Goal: Transaction & Acquisition: Purchase product/service

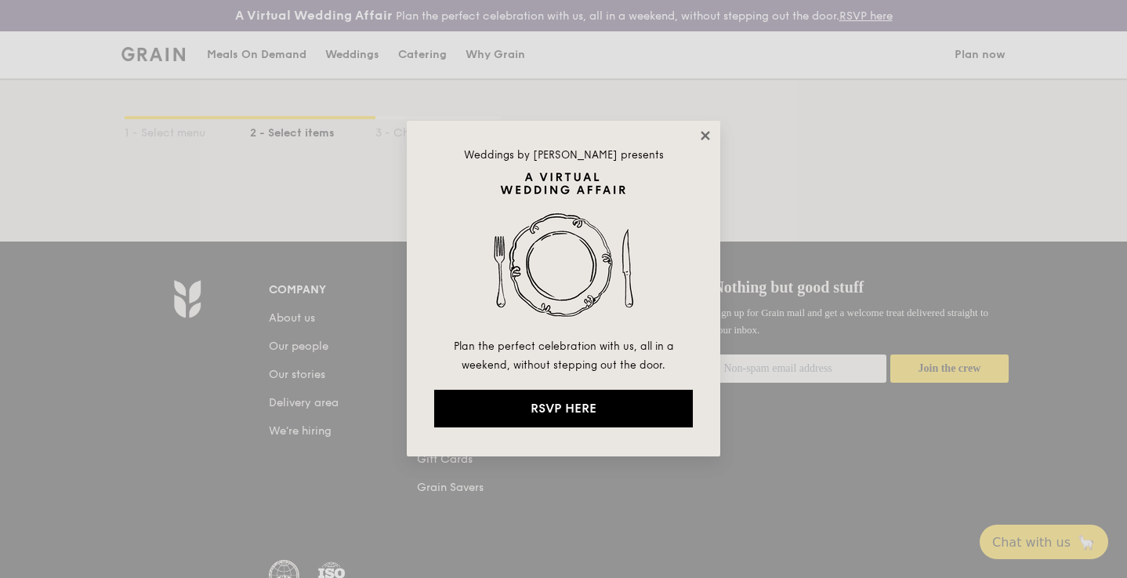
click at [707, 142] on icon at bounding box center [705, 136] width 14 height 14
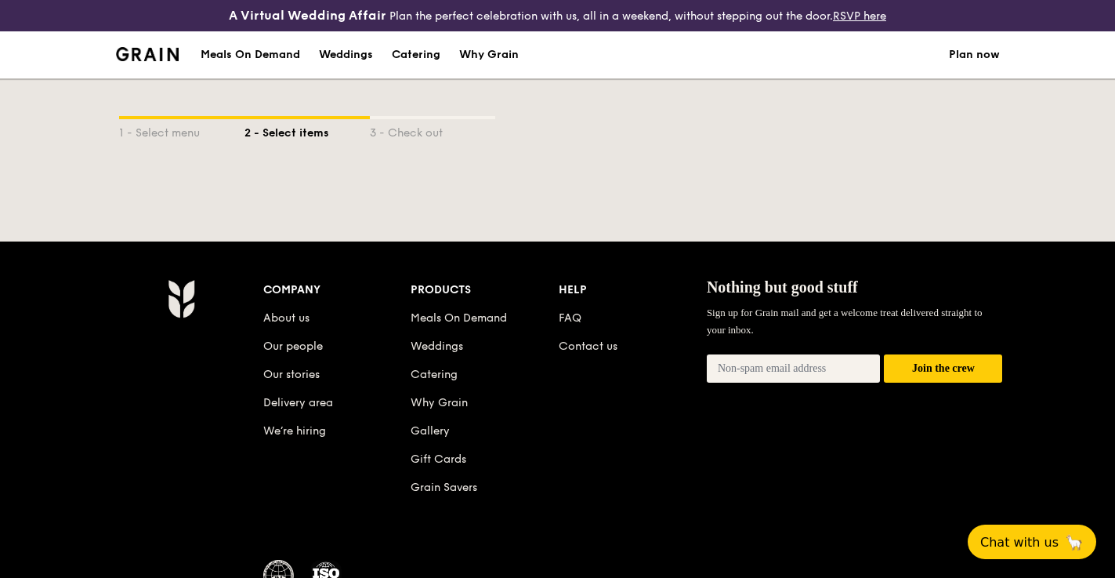
click at [433, 56] on div "Catering" at bounding box center [416, 54] width 49 height 47
select select
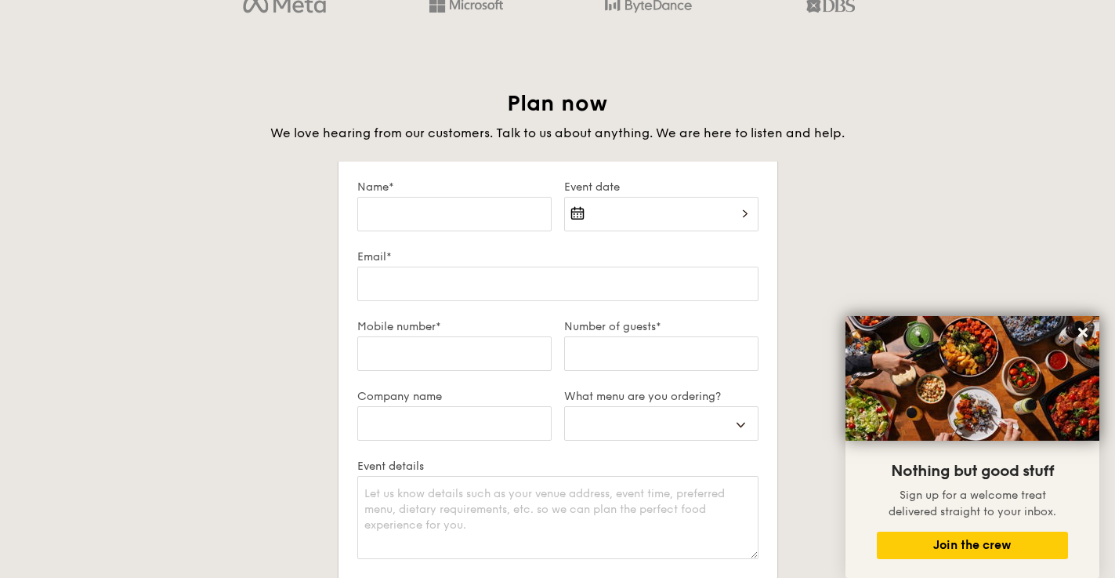
scroll to position [2655, 0]
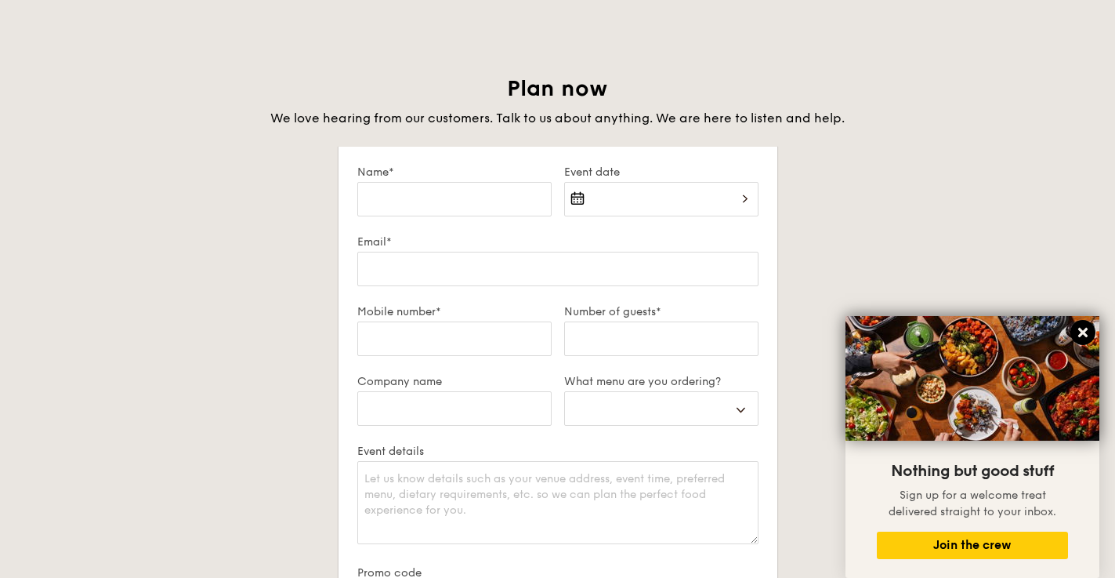
click at [1081, 325] on icon at bounding box center [1083, 332] width 14 height 14
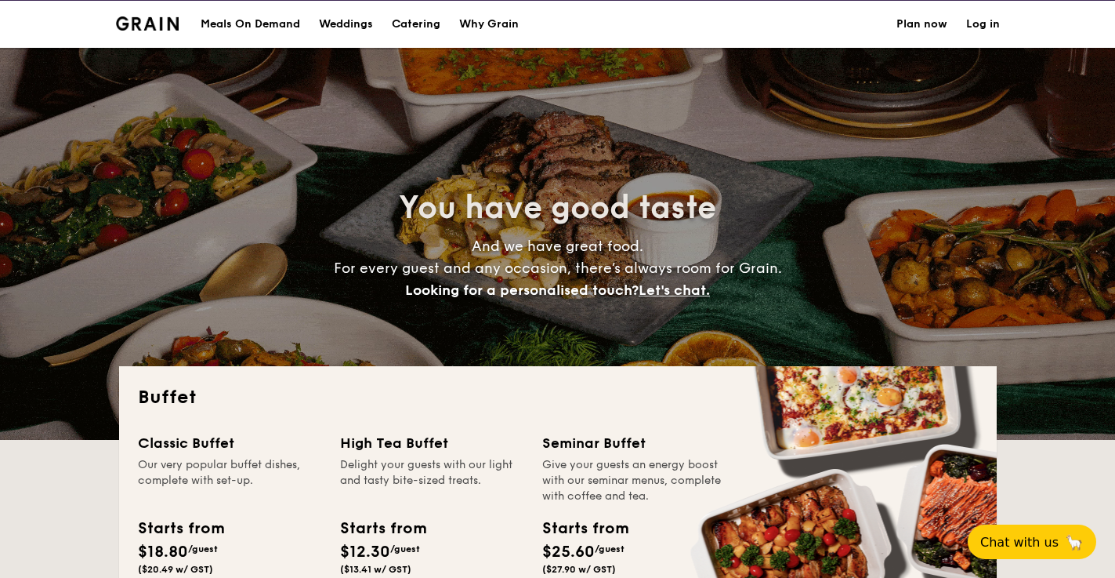
scroll to position [0, 0]
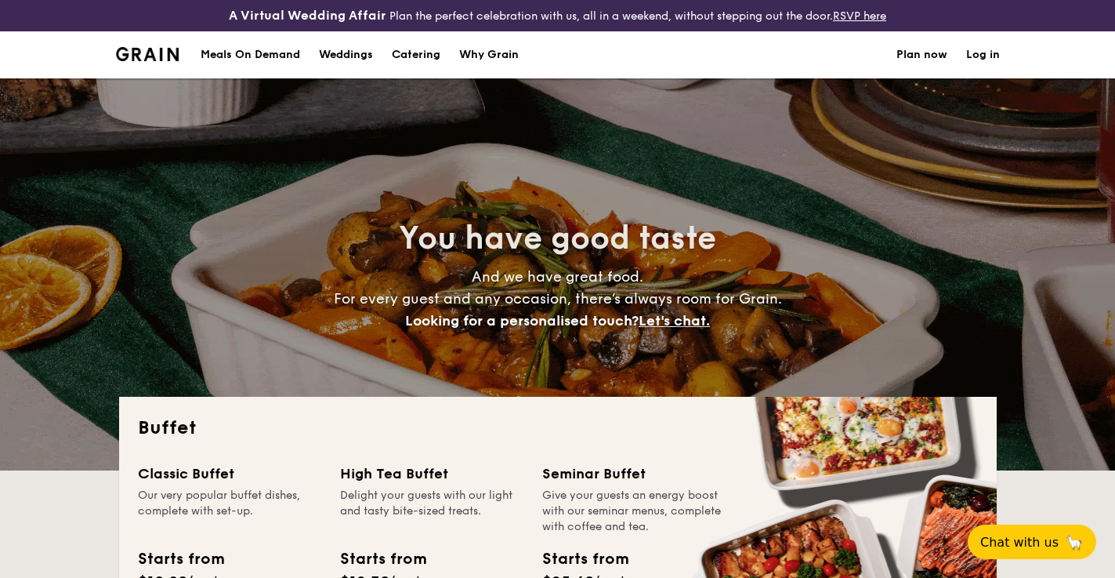
click at [270, 51] on div "Meals On Demand" at bounding box center [251, 54] width 100 height 47
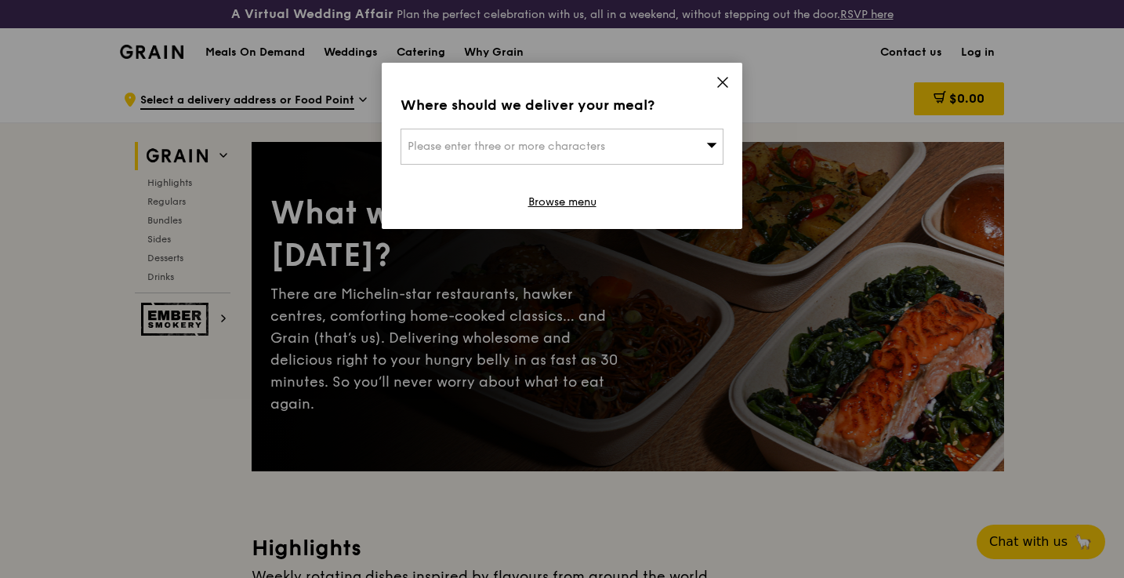
click at [714, 80] on div "Where should we deliver your meal? Please enter three or more characters Browse…" at bounding box center [562, 146] width 361 height 166
click at [720, 82] on icon at bounding box center [723, 82] width 14 height 14
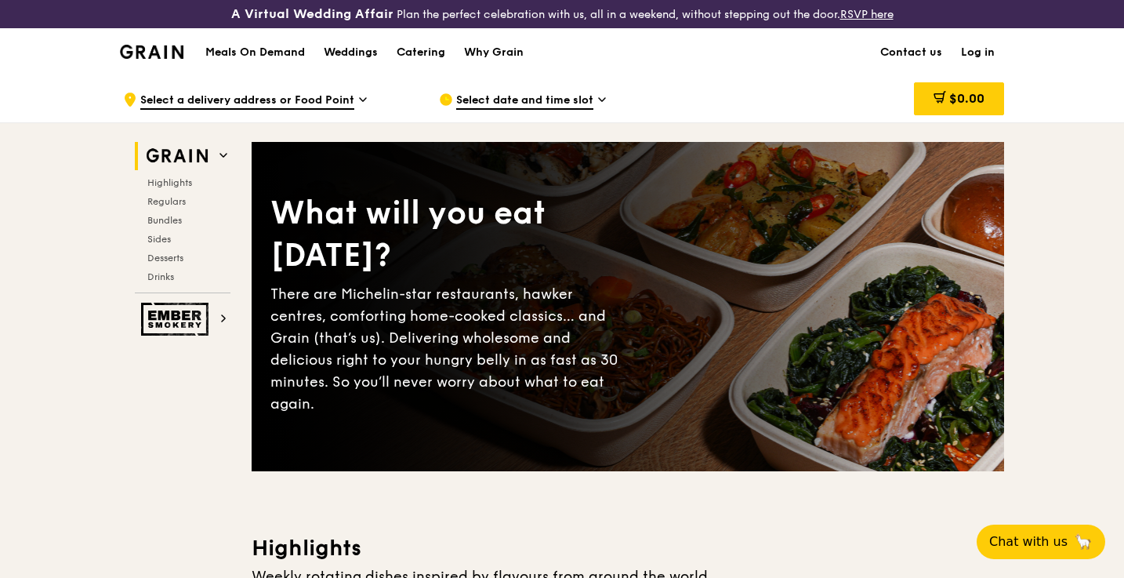
click at [326, 99] on span "Select a delivery address or Food Point" at bounding box center [247, 100] width 214 height 17
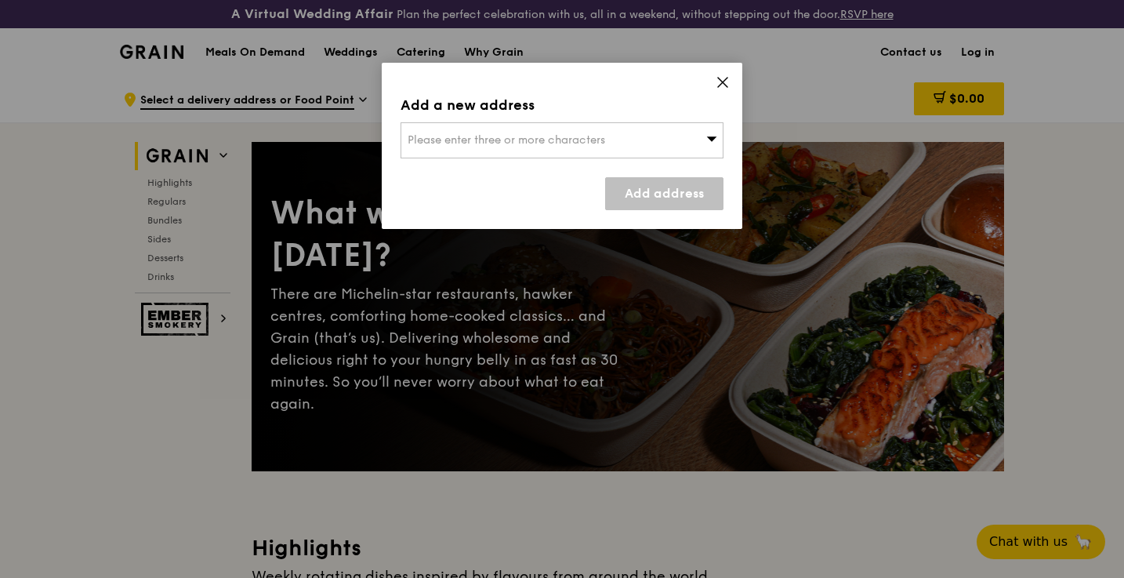
click at [717, 84] on icon at bounding box center [723, 82] width 14 height 14
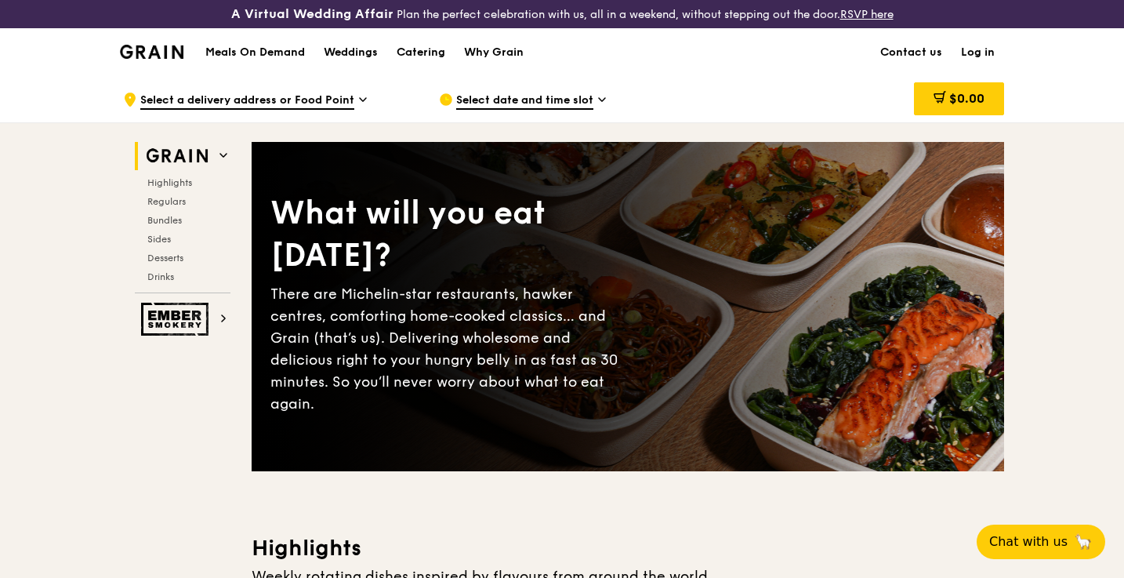
click at [267, 56] on h1 "Meals On Demand" at bounding box center [255, 53] width 100 height 16
click at [277, 97] on span "Select a delivery address or Food Point" at bounding box center [247, 100] width 214 height 17
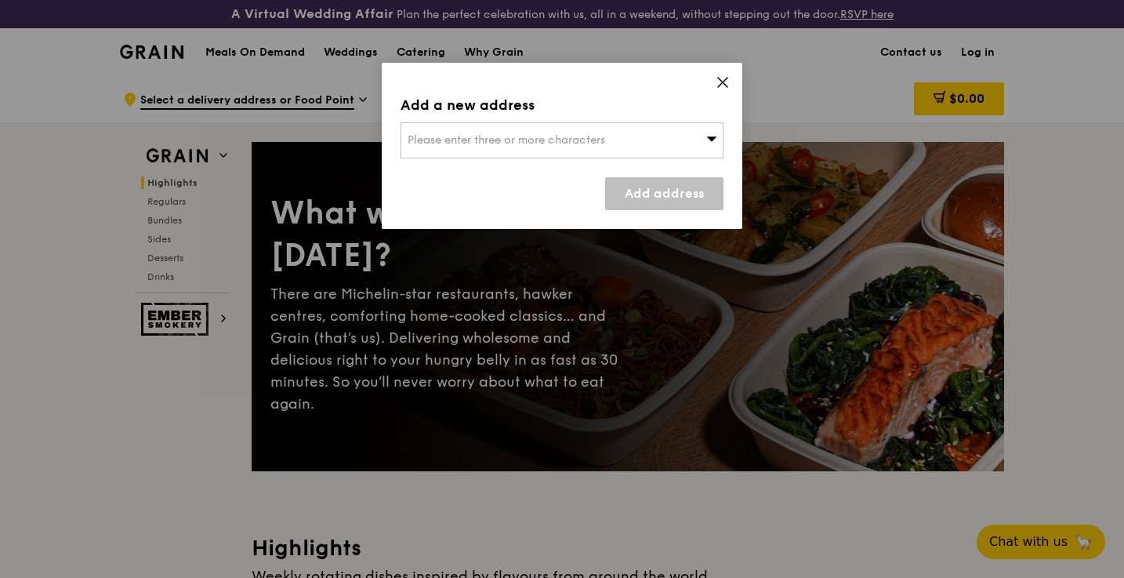
click at [502, 136] on span "Please enter three or more characters" at bounding box center [507, 139] width 198 height 13
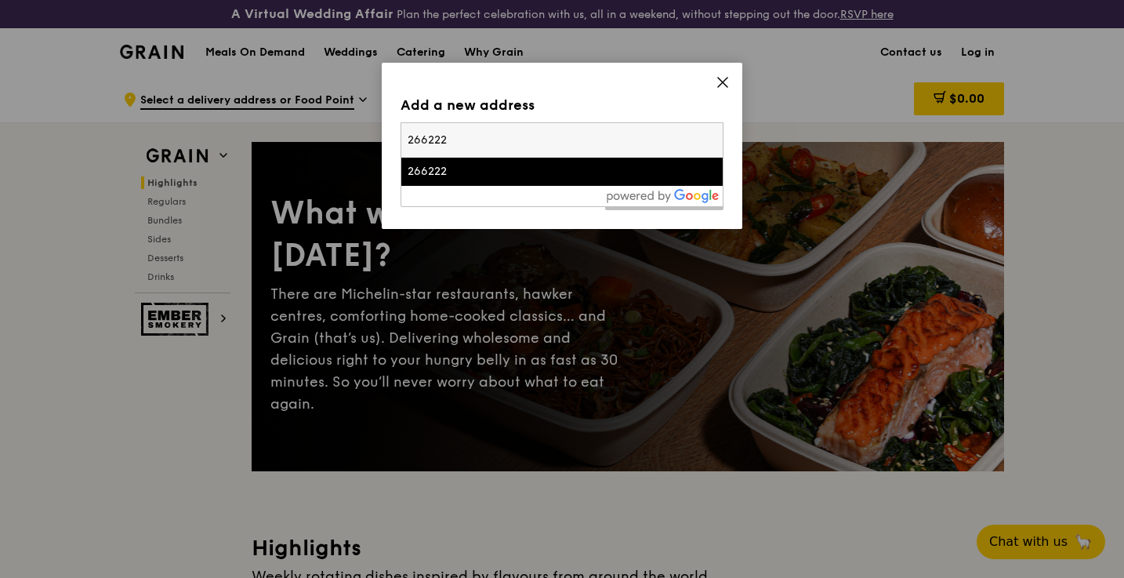
type input "266222"
click at [535, 181] on li "266222" at bounding box center [561, 172] width 321 height 28
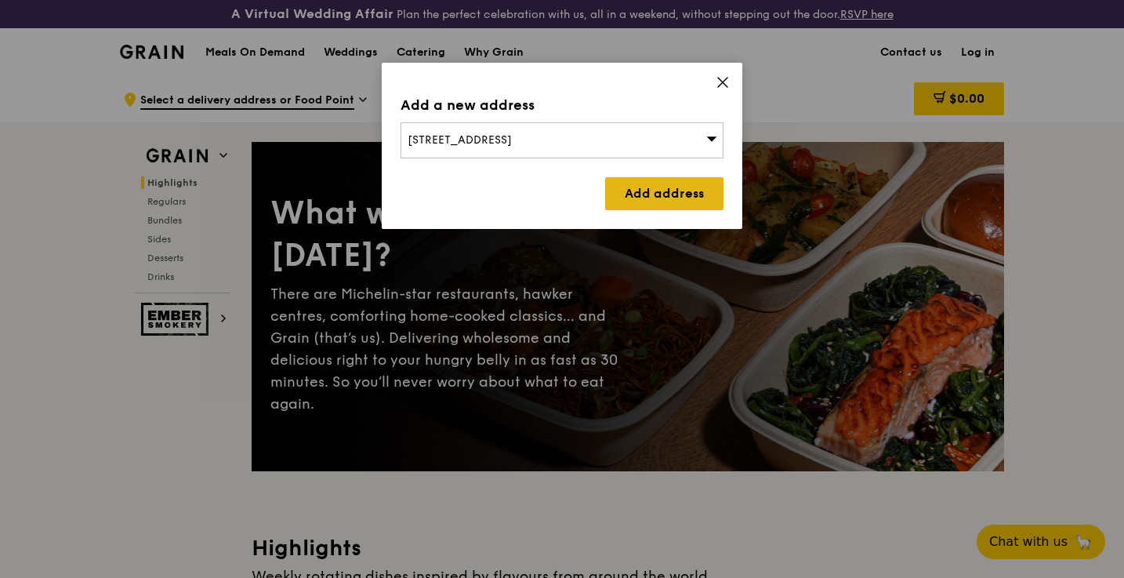
click at [636, 200] on link "Add address" at bounding box center [664, 193] width 118 height 33
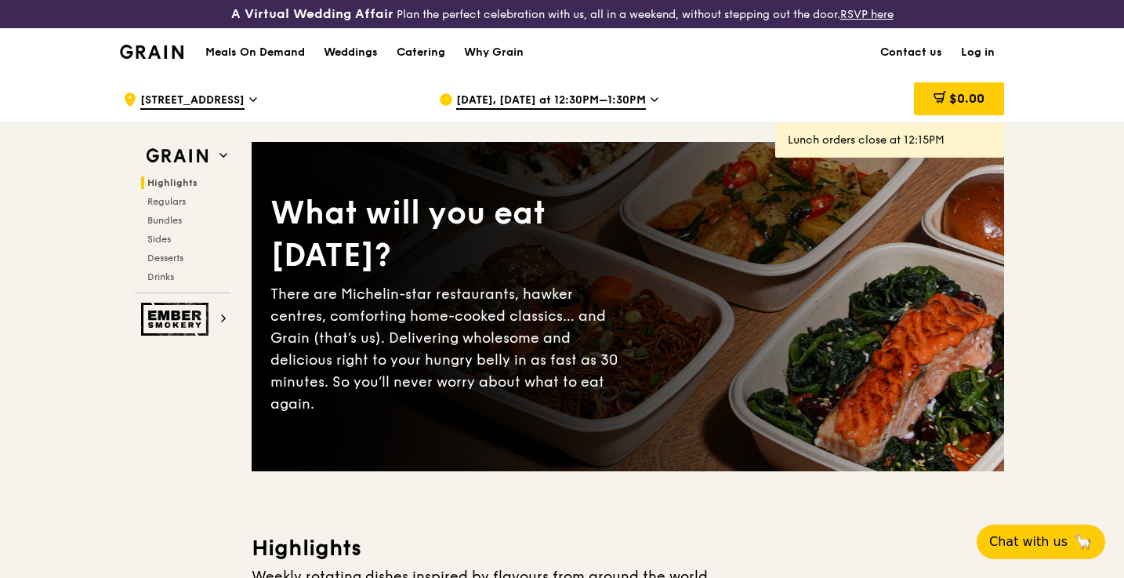
click at [200, 97] on span "[STREET_ADDRESS]" at bounding box center [192, 100] width 104 height 17
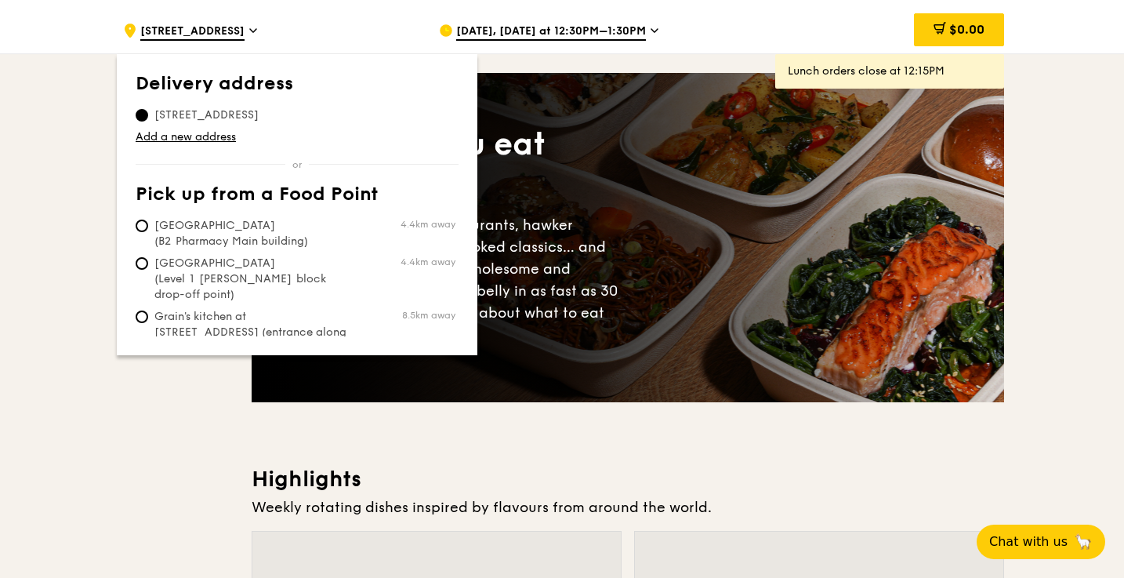
scroll to position [61, 0]
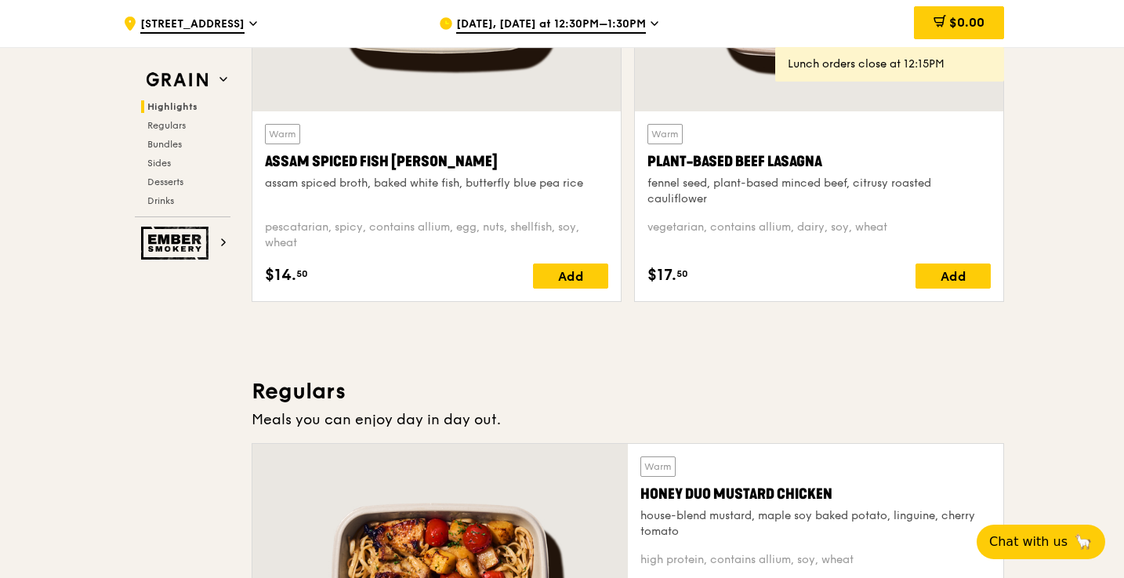
scroll to position [1411, 0]
